Goal: Find specific page/section: Find specific page/section

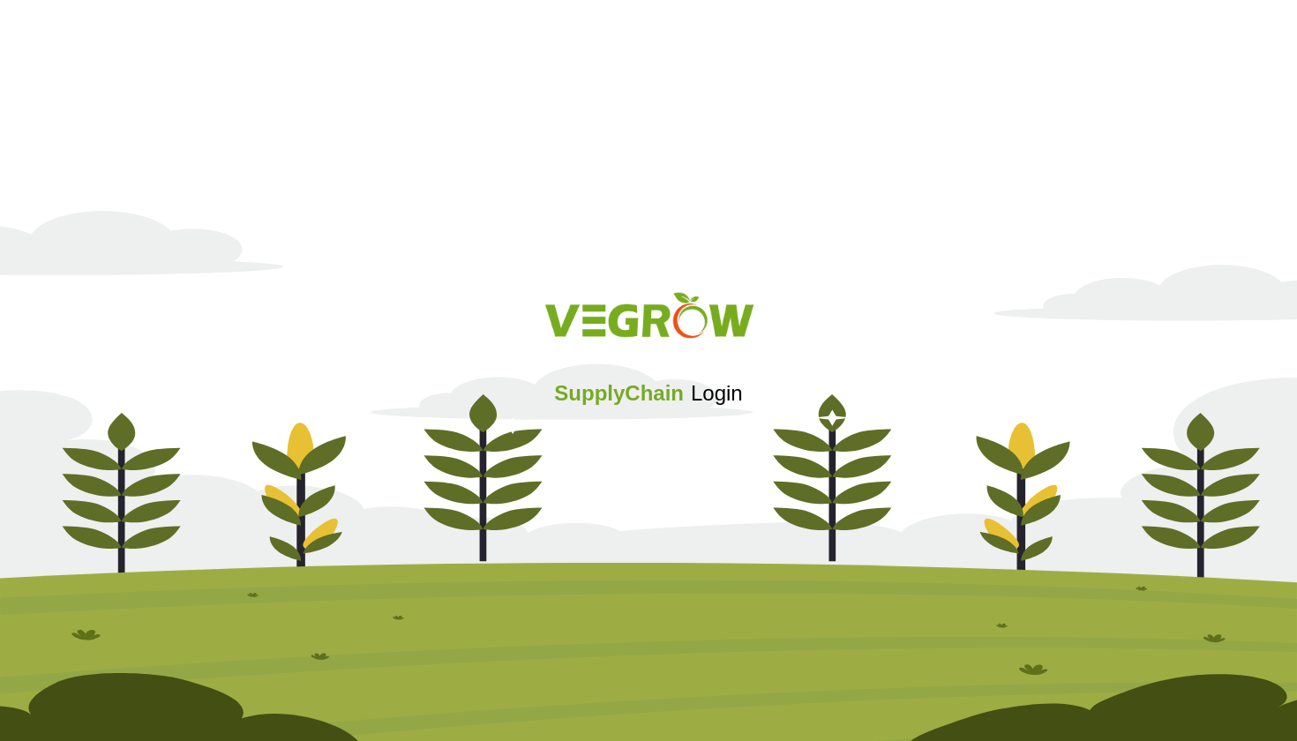
click at [637, 446] on div "Sign in with Google. Opens in new tab" at bounding box center [648, 441] width 171 height 39
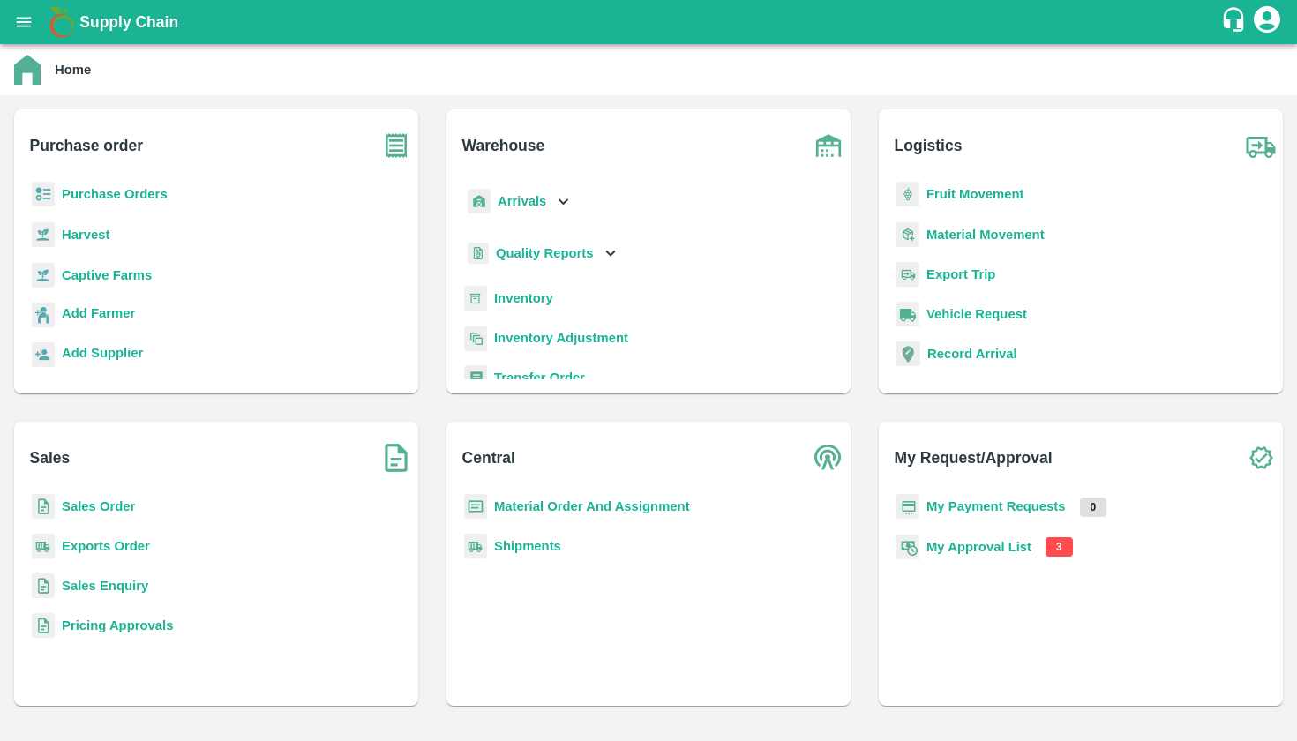
click at [529, 303] on b "Inventory" at bounding box center [523, 298] width 59 height 14
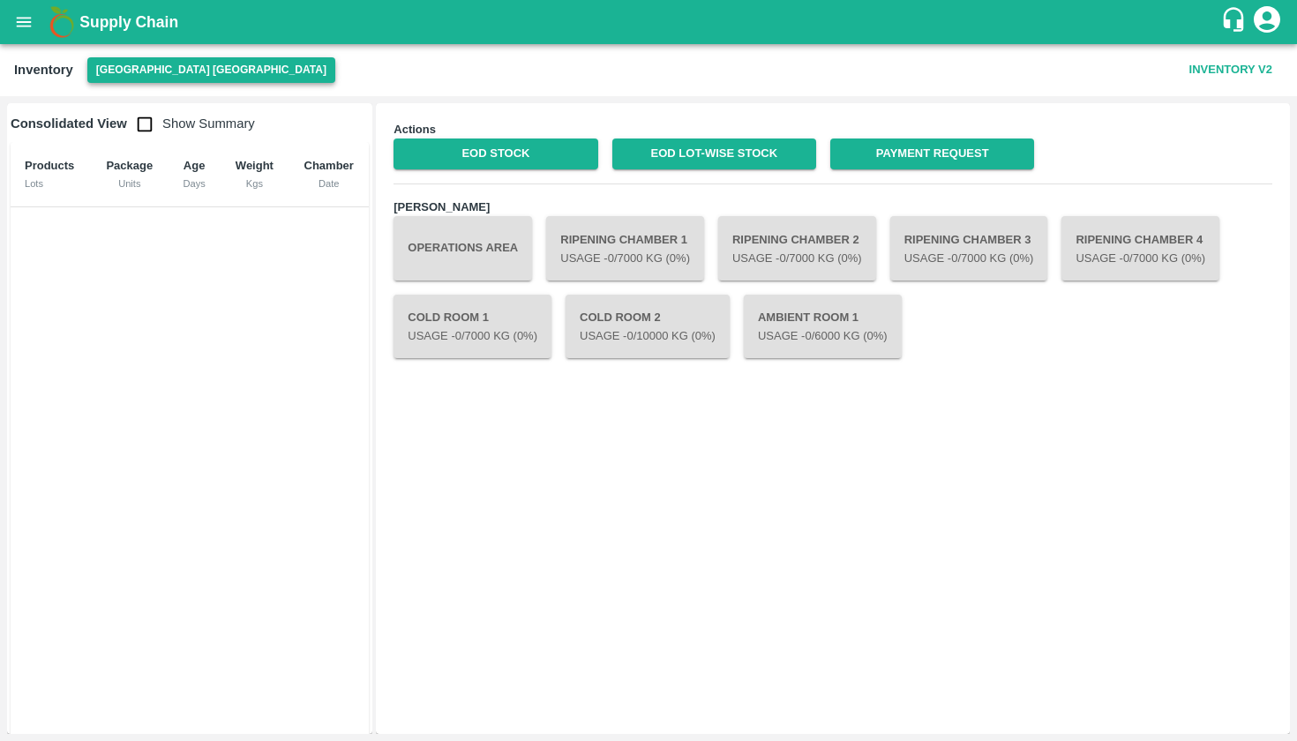
click at [138, 70] on button "[GEOGRAPHIC_DATA] [GEOGRAPHIC_DATA]" at bounding box center [211, 70] width 248 height 26
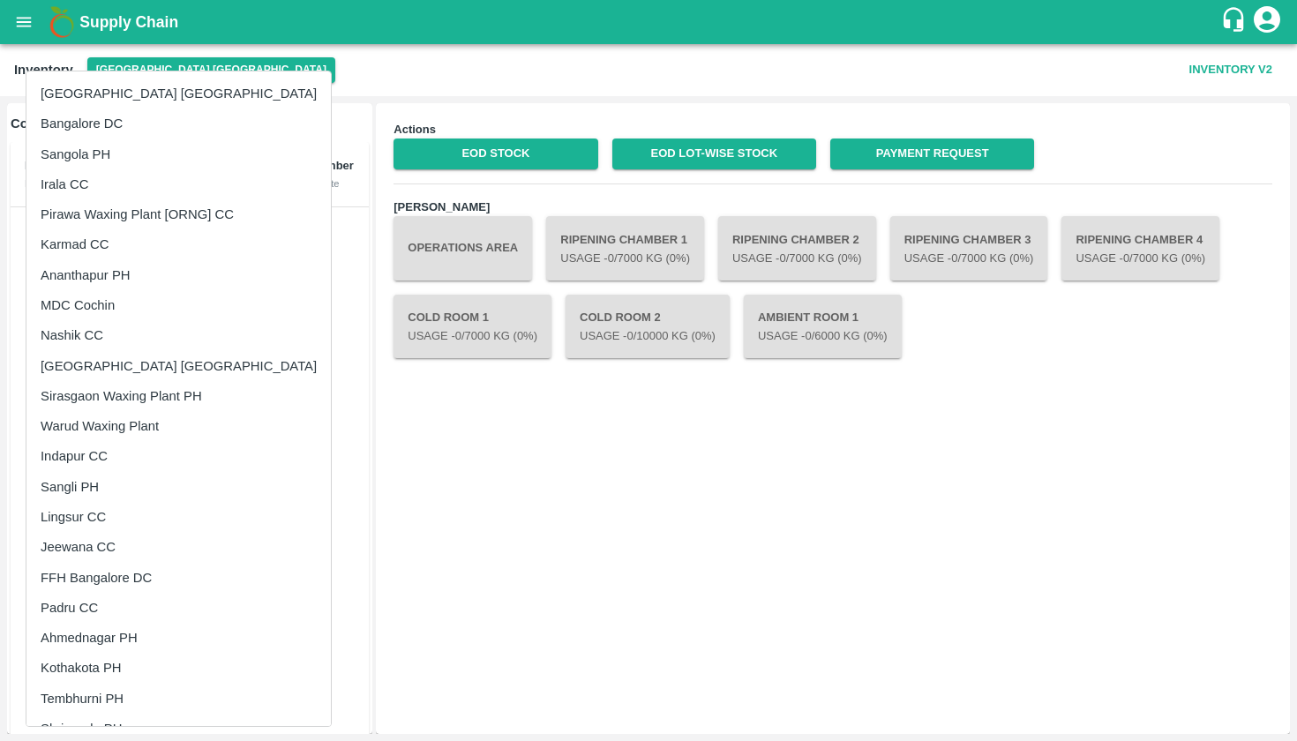
click at [180, 444] on li "Indapur CC" at bounding box center [178, 456] width 304 height 30
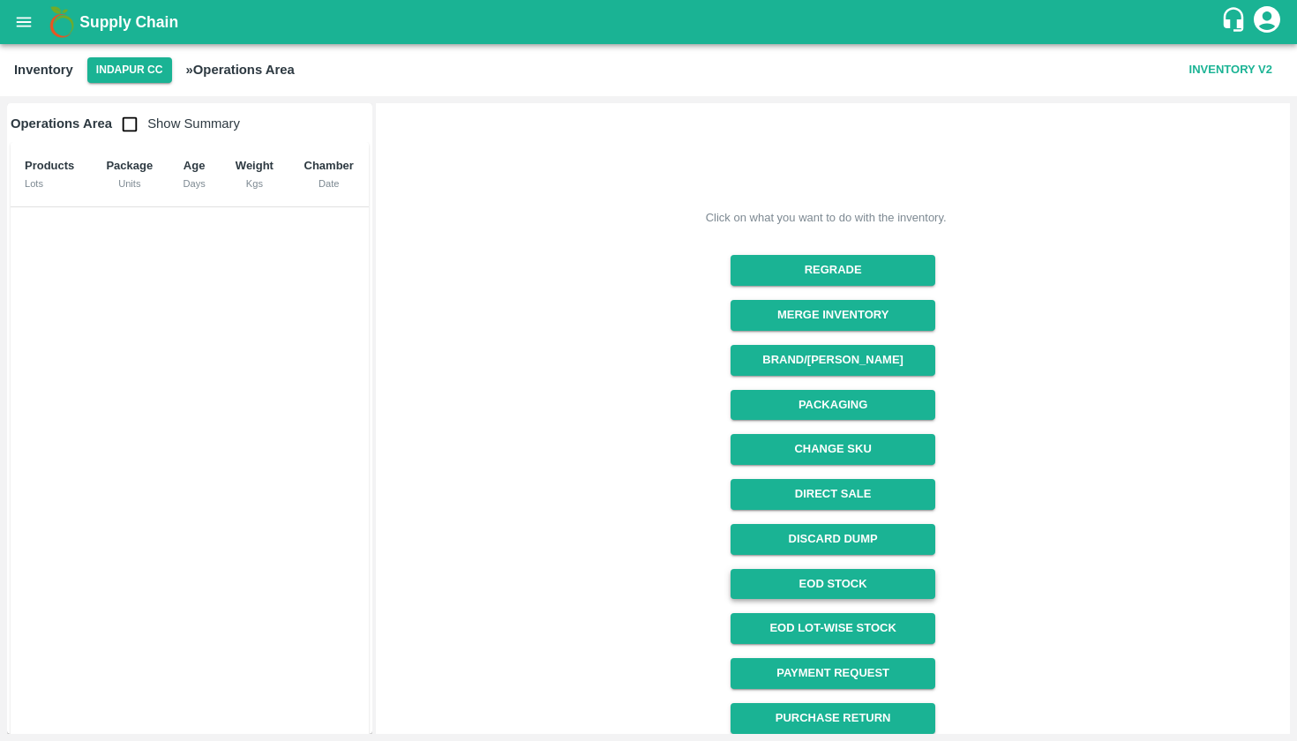
scroll to position [67, 0]
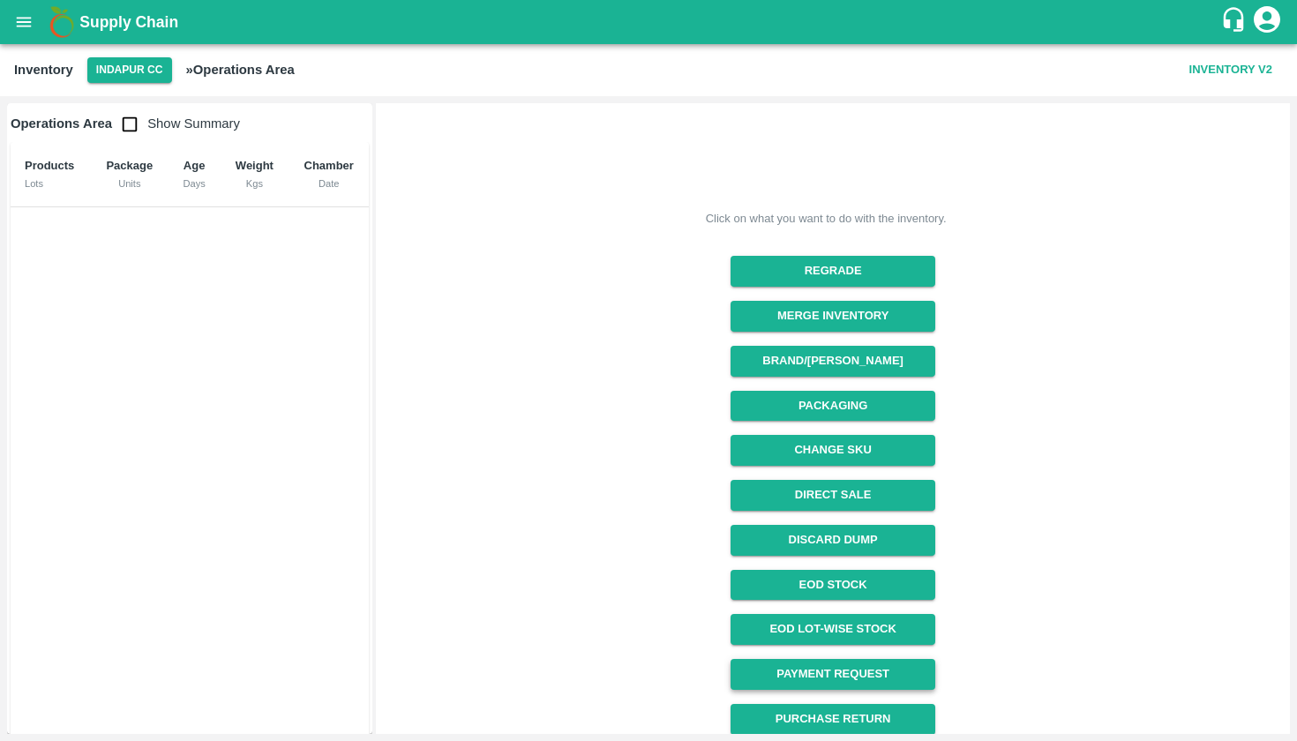
click at [837, 663] on link "Payment Request" at bounding box center [833, 674] width 204 height 31
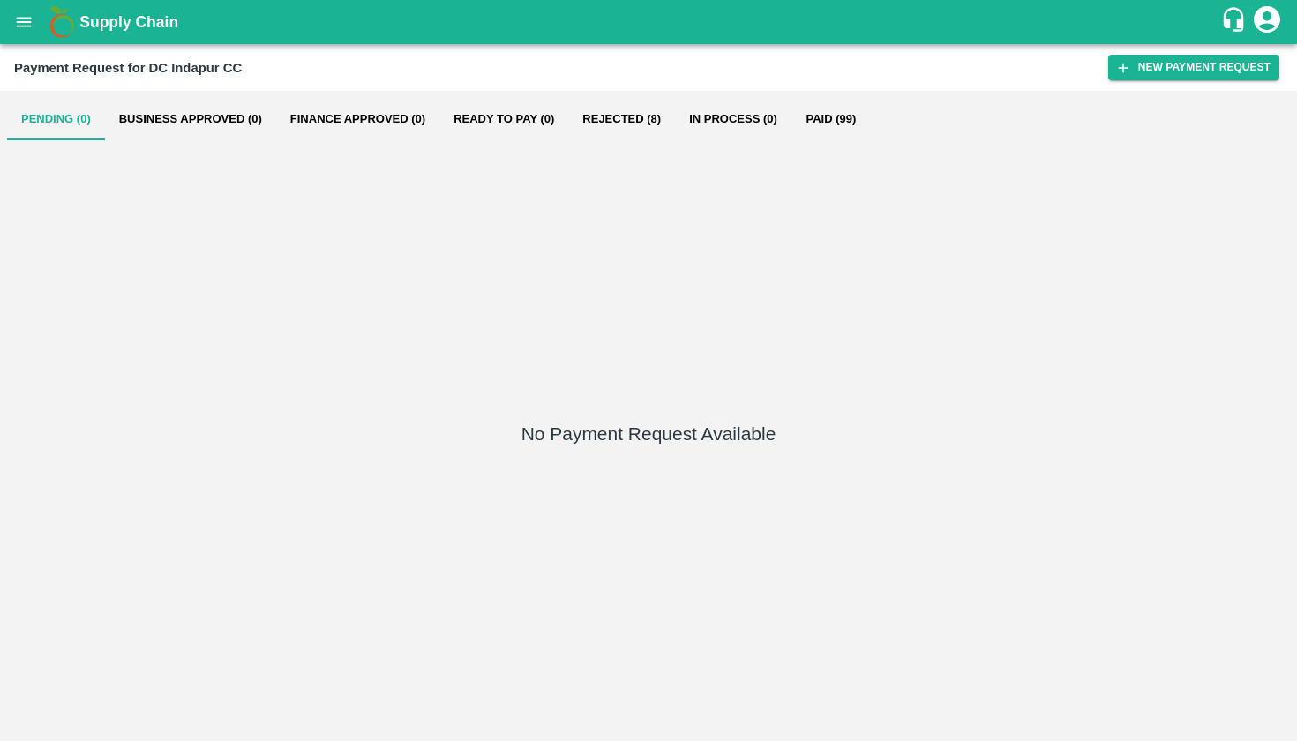
click at [833, 118] on button "Paid (99)" at bounding box center [831, 119] width 79 height 42
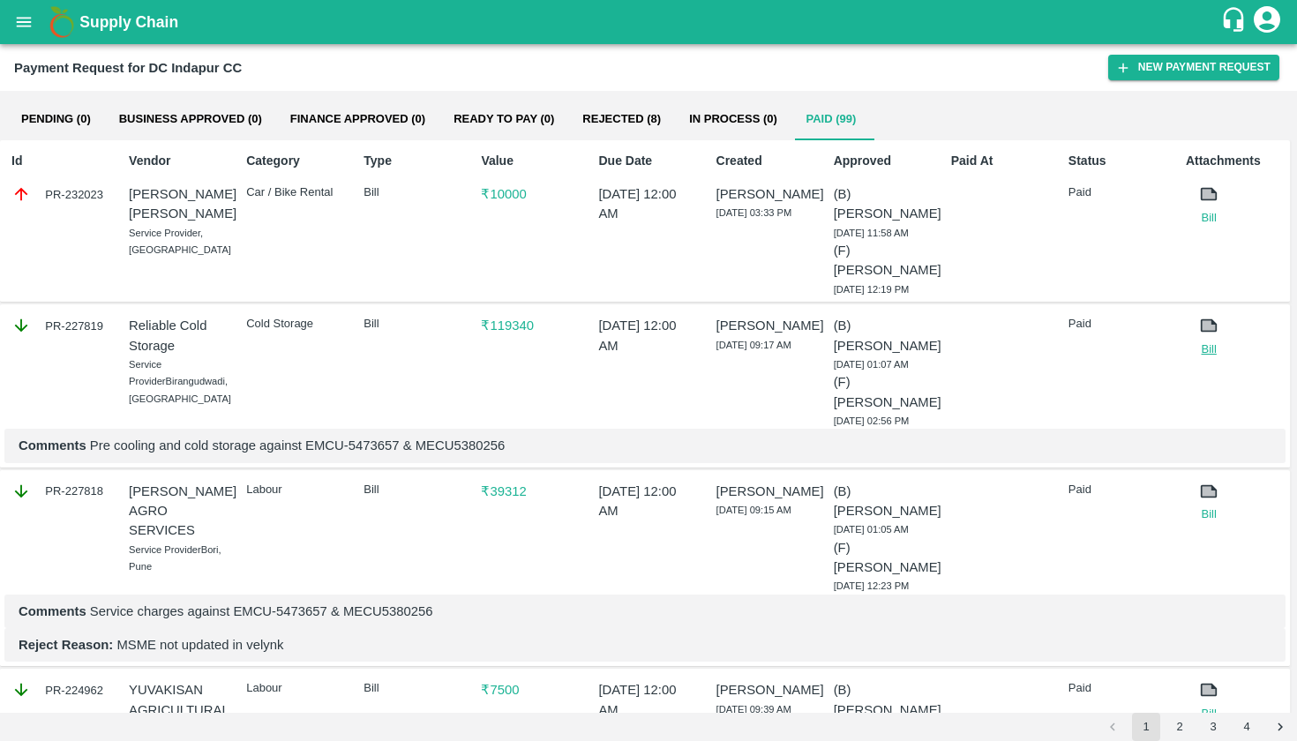
click at [1204, 358] on link "Bill" at bounding box center [1209, 350] width 47 height 18
